Goal: Information Seeking & Learning: Learn about a topic

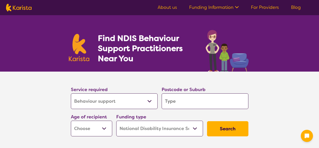
select select "Behaviour support"
select select "NDIS"
select select "Behaviour support"
select select "NDIS"
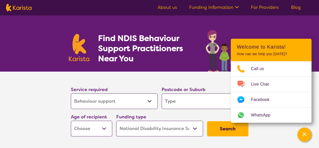
click at [152, 104] on select "Allied Health Assistant Assessment (ADHD or Autism) Behaviour support Counselli…" at bounding box center [114, 101] width 87 height 16
click at [181, 107] on input "search" at bounding box center [205, 101] width 87 height 16
type input "2148"
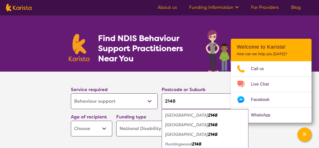
click at [173, 124] on em "Blacktown" at bounding box center [186, 124] width 43 height 5
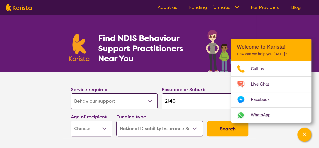
click at [94, 130] on select "Early Childhood - 0 to 9 Child - 10 to 11 Adolescent - 12 to 17 Adult - 18 to 6…" at bounding box center [91, 128] width 41 height 16
select select "EC"
click at [71, 120] on select "Early Childhood - 0 to 9 Child - 10 to 11 Adolescent - 12 to 17 Adult - 18 to 6…" at bounding box center [91, 128] width 41 height 16
select select "EC"
click at [218, 129] on button "Search" at bounding box center [227, 128] width 41 height 15
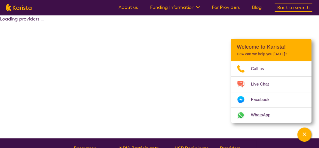
select select "by_score"
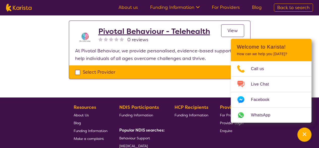
scroll to position [250, 0]
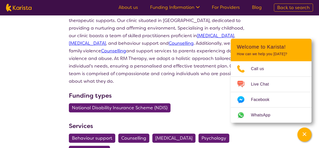
scroll to position [91, 0]
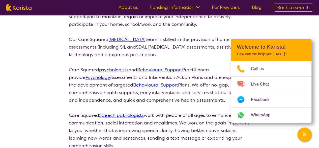
scroll to position [115, 0]
